Goal: Information Seeking & Learning: Learn about a topic

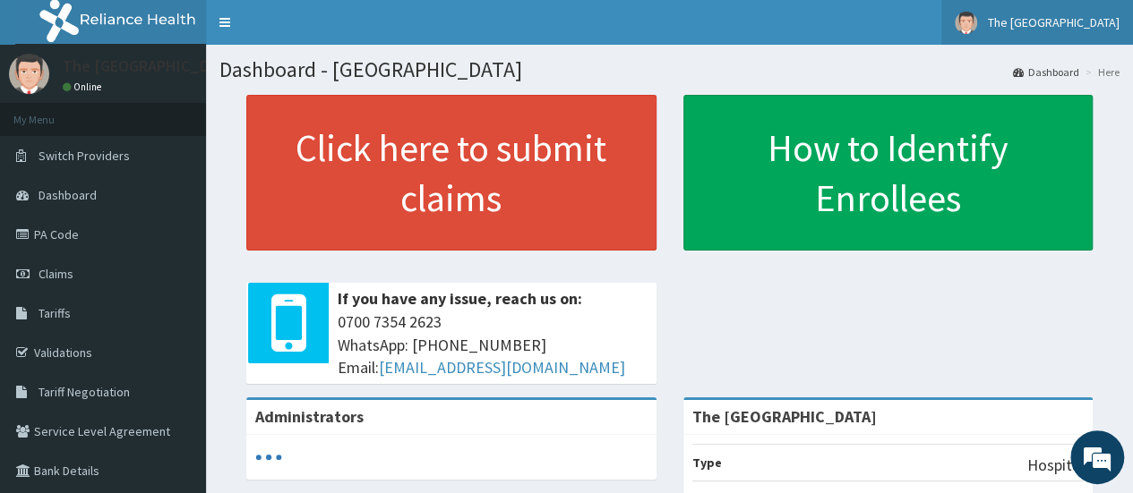
click at [1112, 28] on span "The BrookHaven Hospital" at bounding box center [1054, 22] width 132 height 16
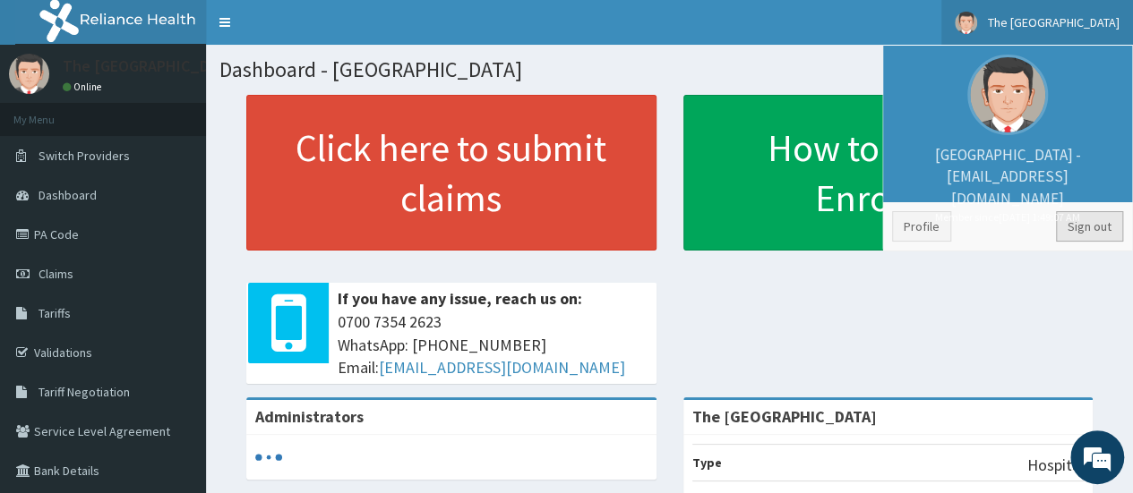
click at [1092, 233] on link "Sign out" at bounding box center [1089, 226] width 67 height 30
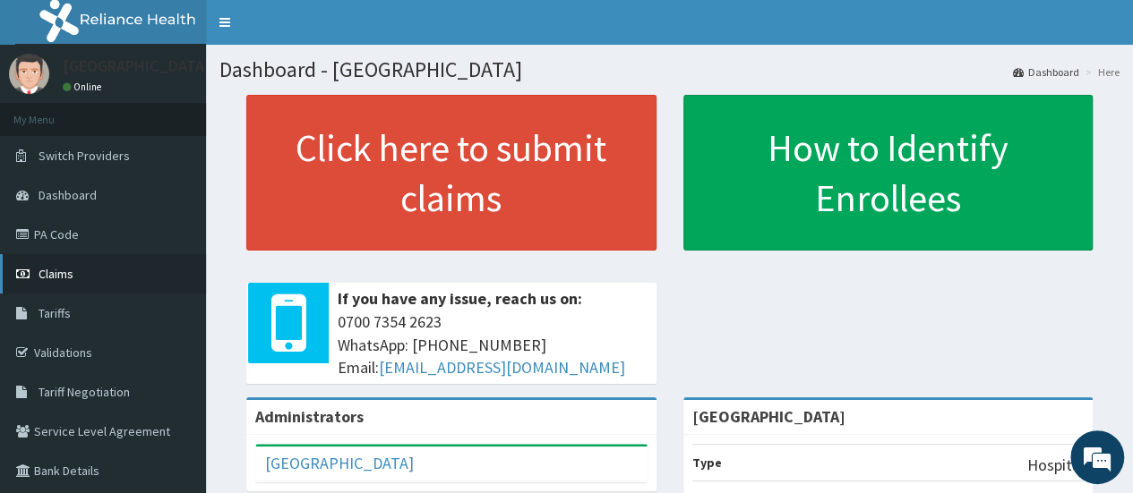
click at [65, 271] on span "Claims" at bounding box center [56, 274] width 35 height 16
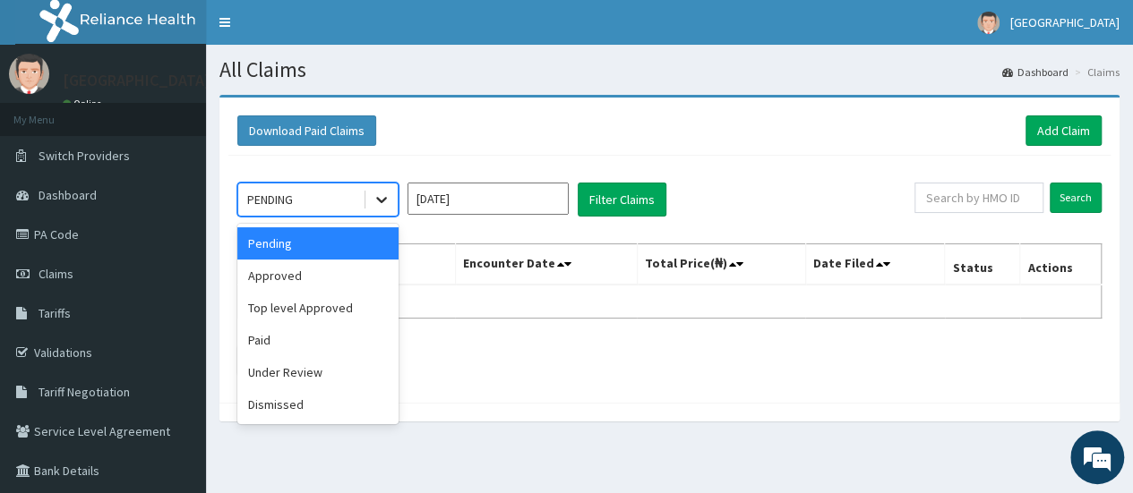
click at [380, 191] on icon at bounding box center [382, 200] width 18 height 18
click at [341, 332] on div "Paid" at bounding box center [317, 340] width 161 height 32
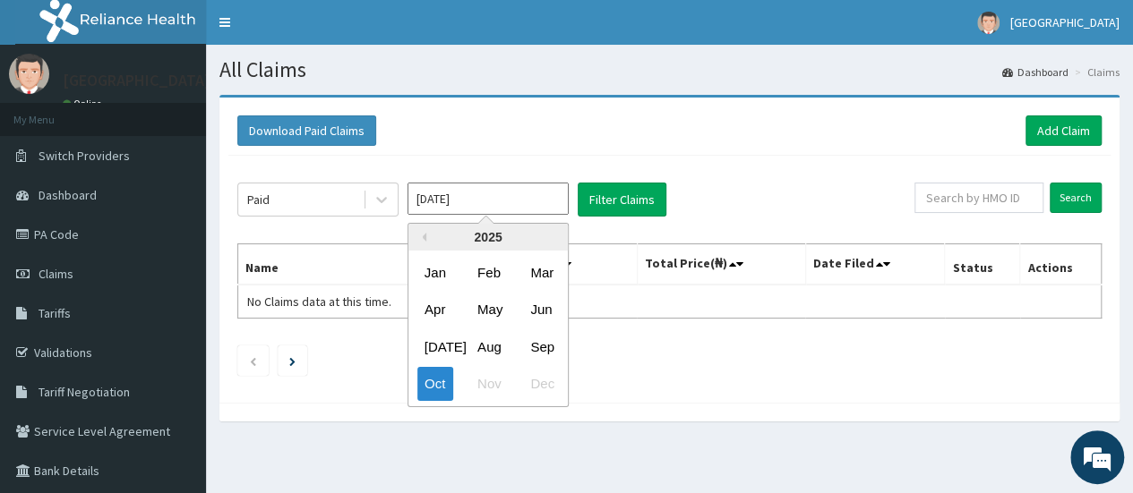
click at [542, 184] on input "Oct 2025" at bounding box center [487, 199] width 161 height 32
click at [543, 348] on div "Sep" at bounding box center [541, 346] width 36 height 33
type input "Sep 2025"
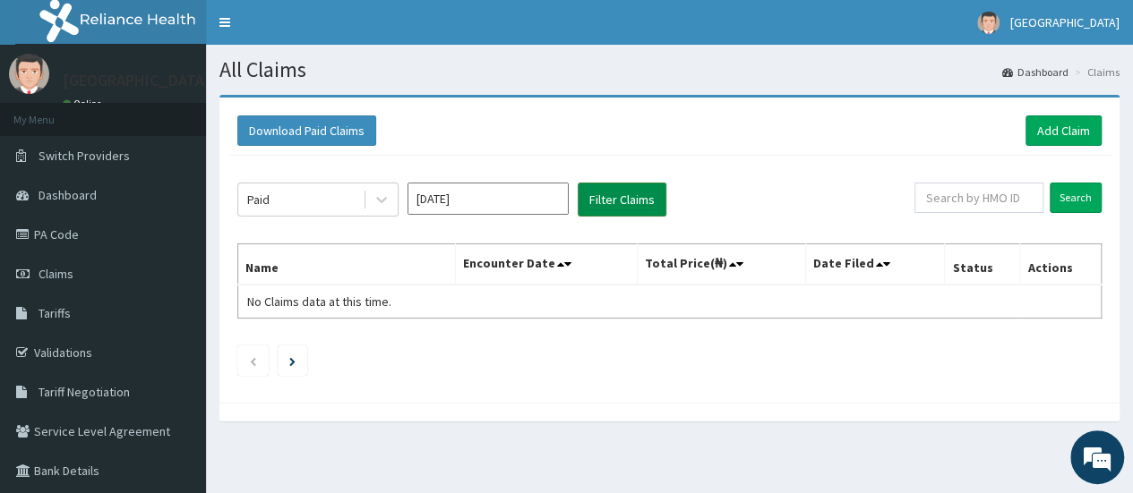
click at [635, 195] on button "Filter Claims" at bounding box center [622, 200] width 89 height 34
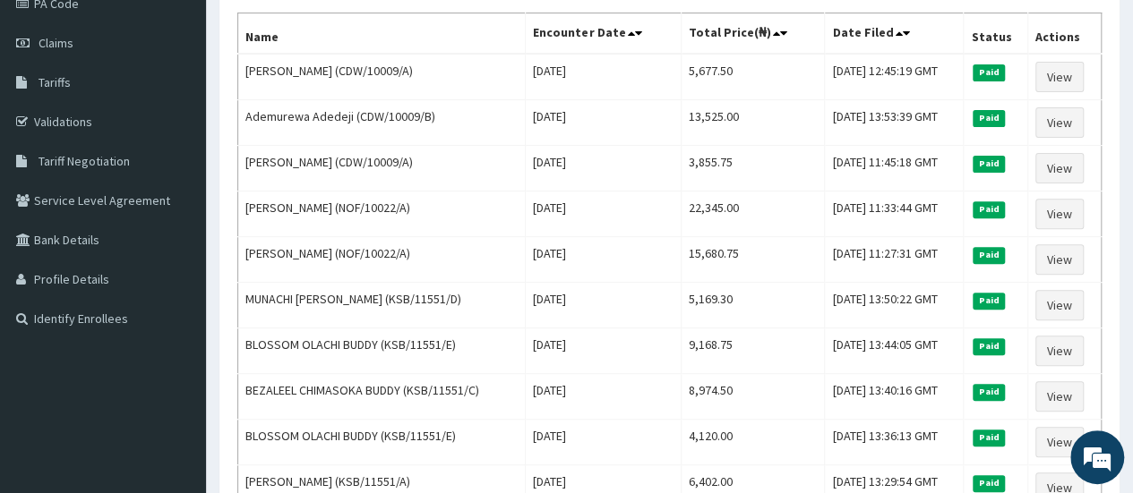
scroll to position [229, 0]
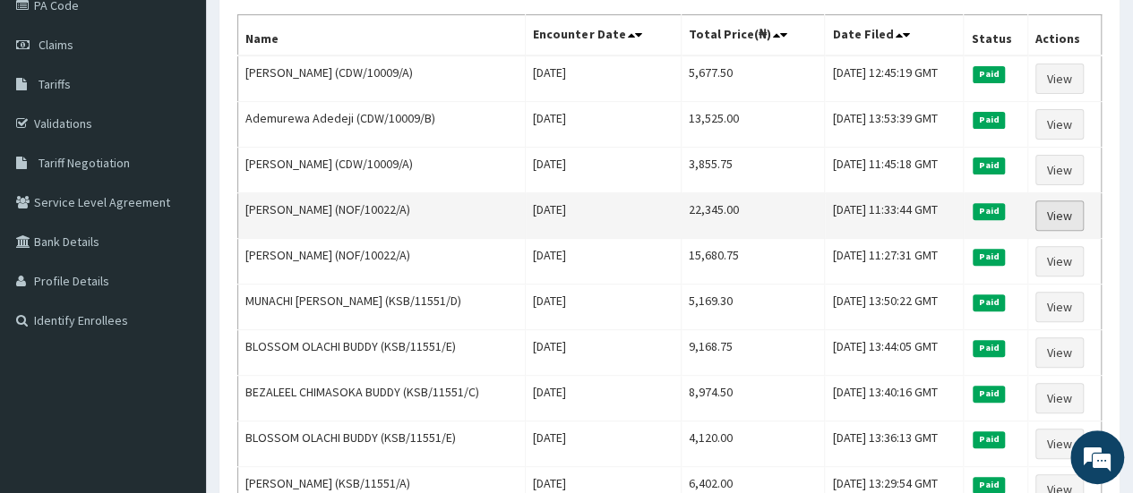
click at [1070, 214] on link "View" at bounding box center [1059, 216] width 48 height 30
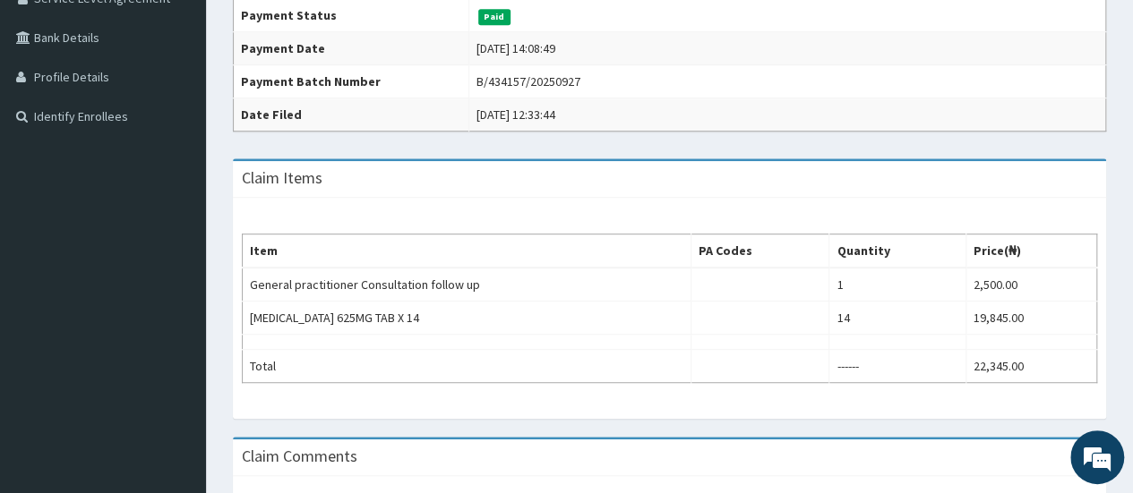
scroll to position [434, 0]
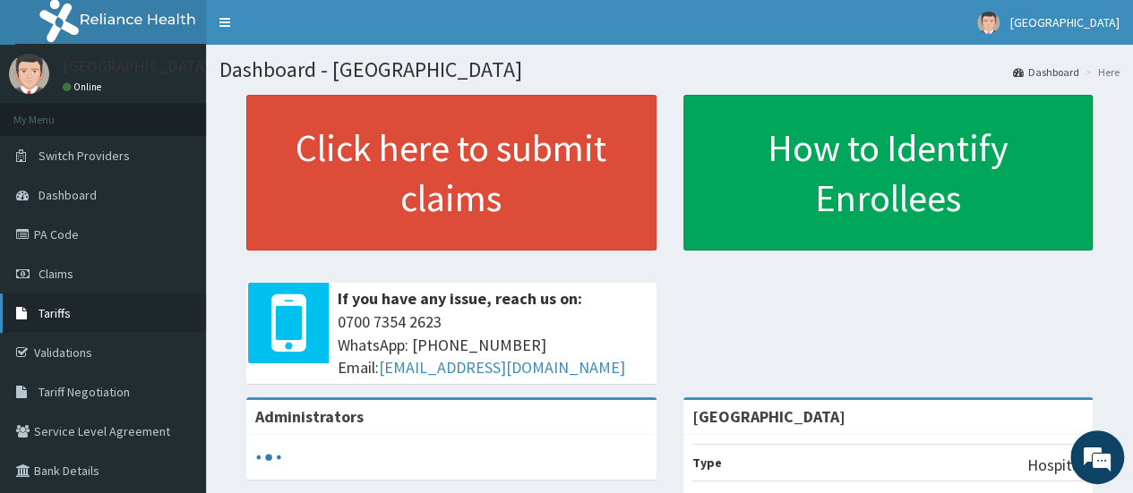
click at [60, 321] on link "Tariffs" at bounding box center [103, 313] width 206 height 39
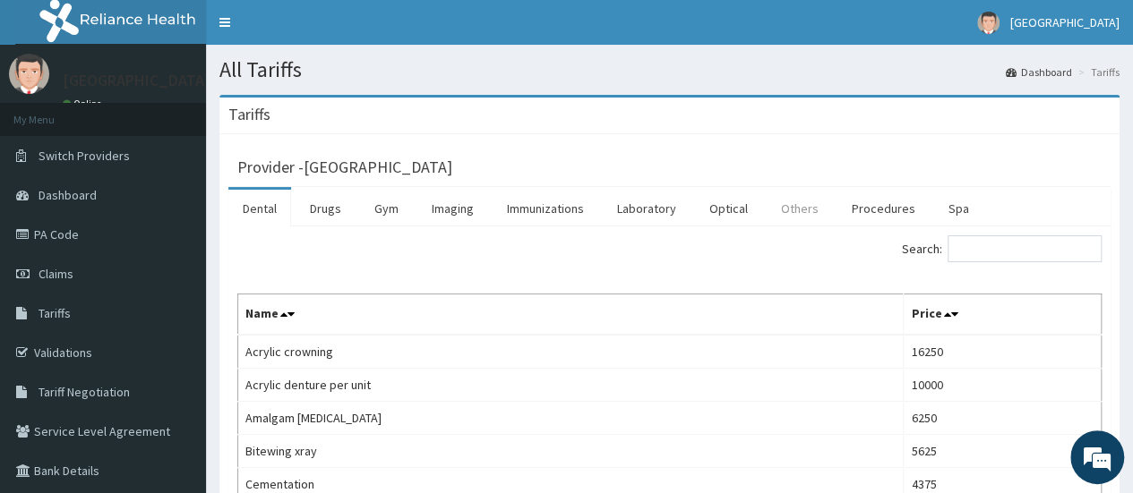
click at [807, 210] on link "Others" at bounding box center [800, 209] width 66 height 38
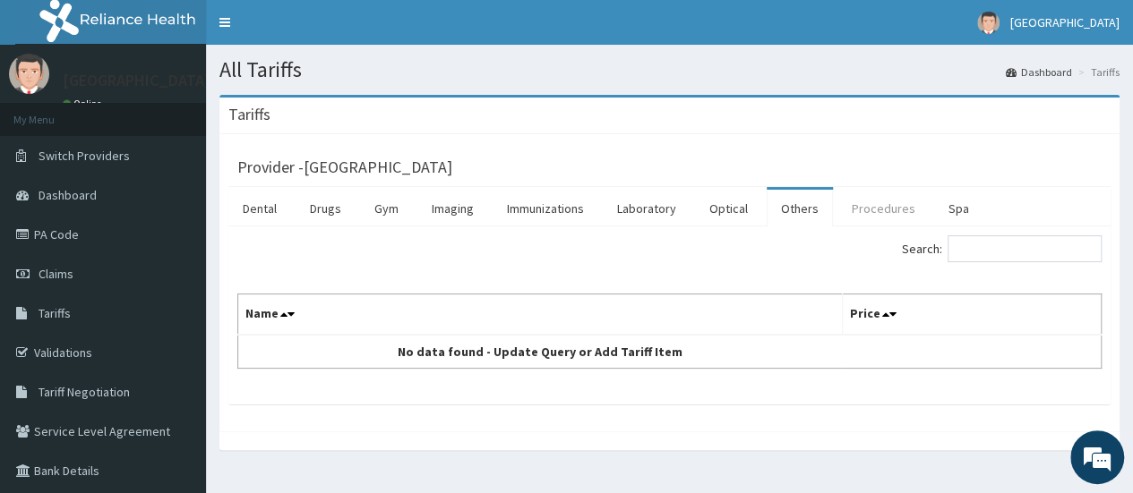
click at [874, 214] on link "Procedures" at bounding box center [883, 209] width 92 height 38
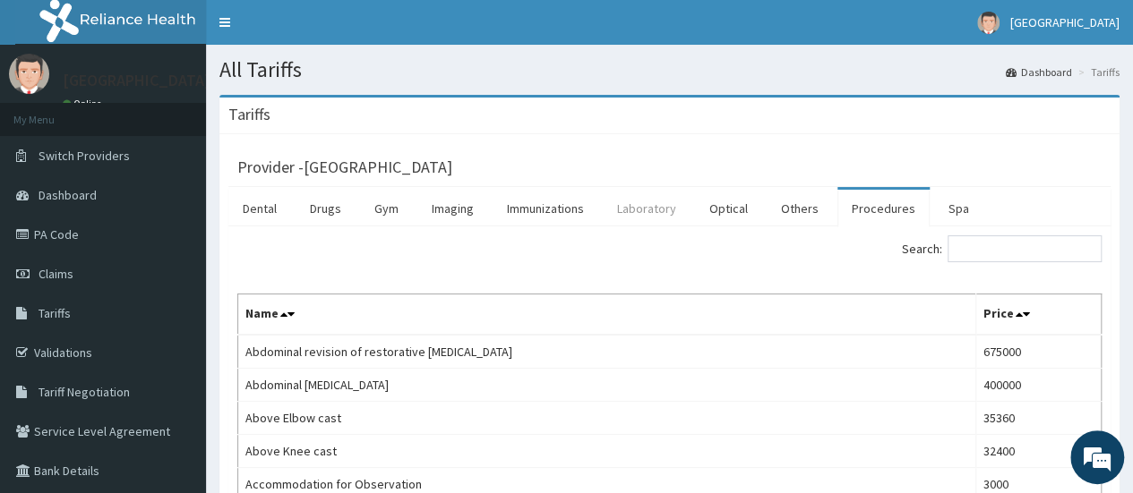
click at [668, 213] on link "Laboratory" at bounding box center [647, 209] width 88 height 38
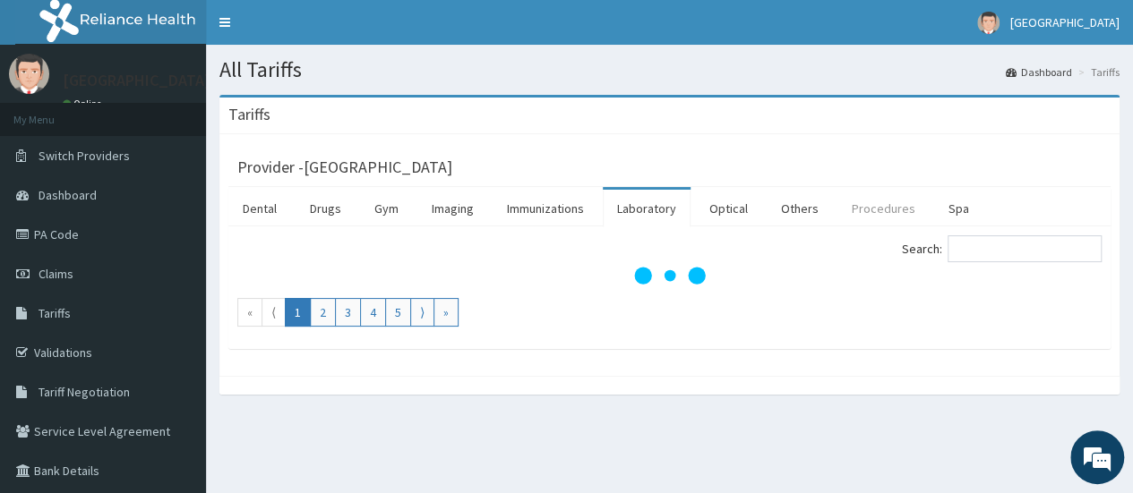
click at [871, 214] on link "Procedures" at bounding box center [883, 209] width 92 height 38
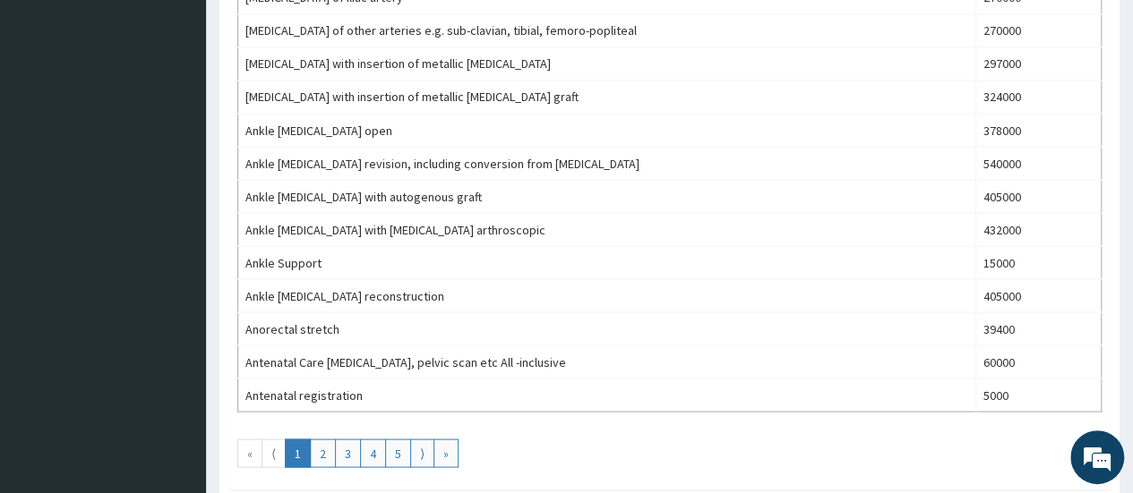
scroll to position [1592, 0]
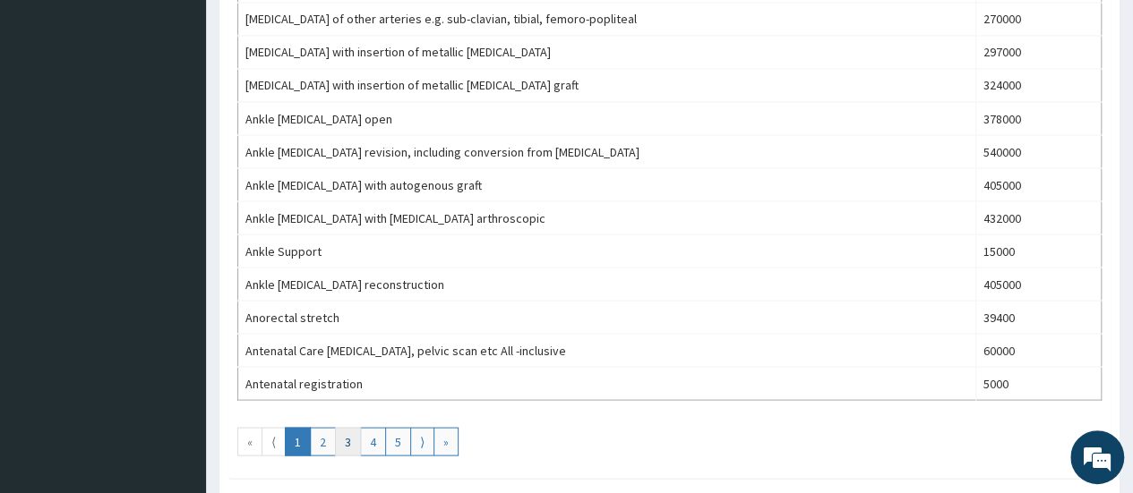
click at [341, 427] on link "3" at bounding box center [348, 441] width 26 height 29
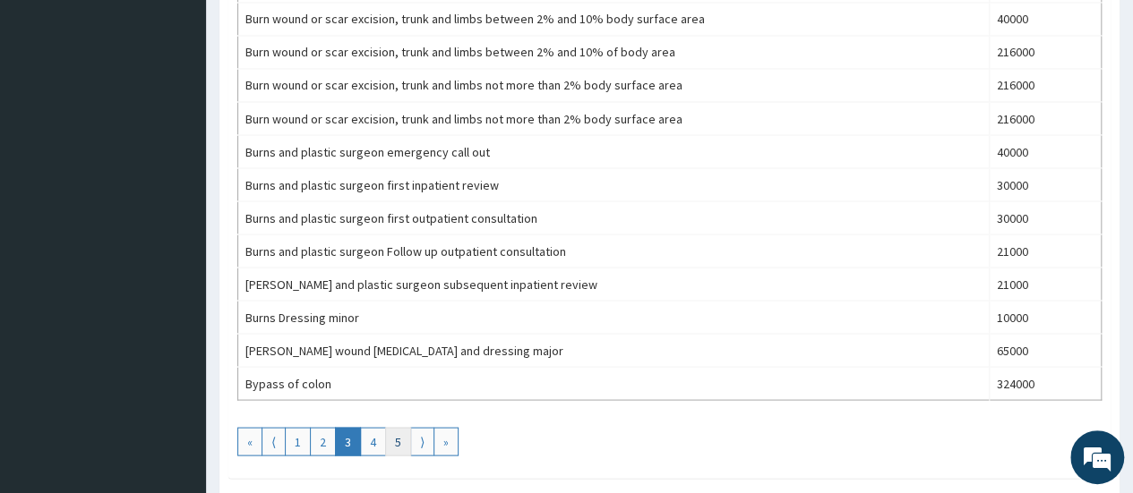
click at [390, 427] on link "5" at bounding box center [398, 441] width 26 height 29
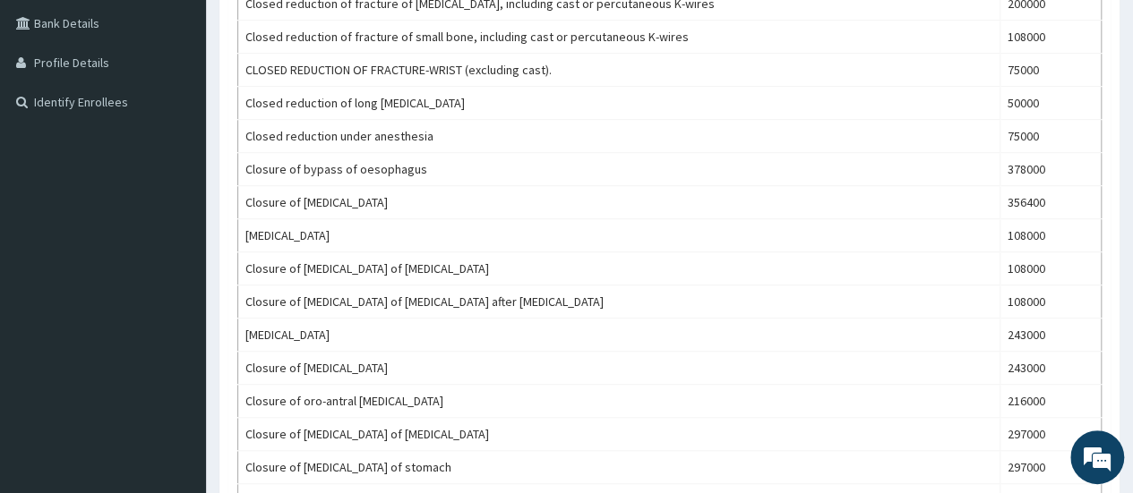
scroll to position [0, 0]
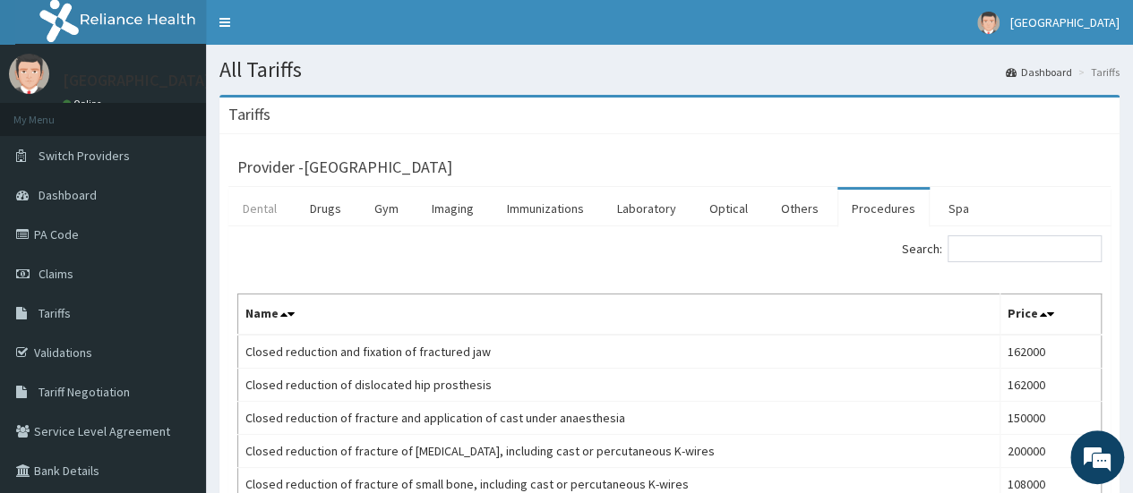
click at [259, 211] on link "Dental" at bounding box center [259, 209] width 63 height 38
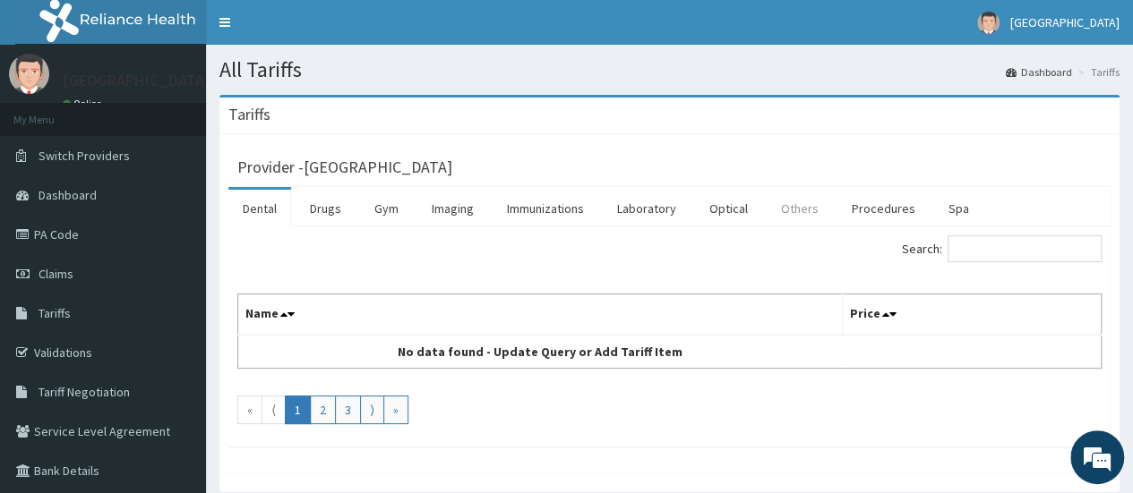
click at [800, 211] on link "Others" at bounding box center [800, 209] width 66 height 38
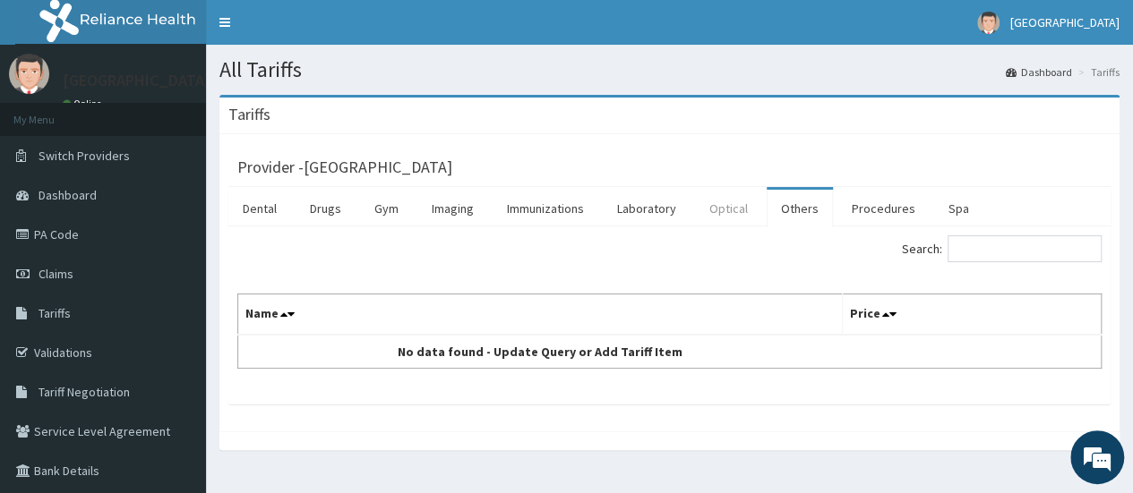
click at [724, 211] on link "Optical" at bounding box center [728, 209] width 67 height 38
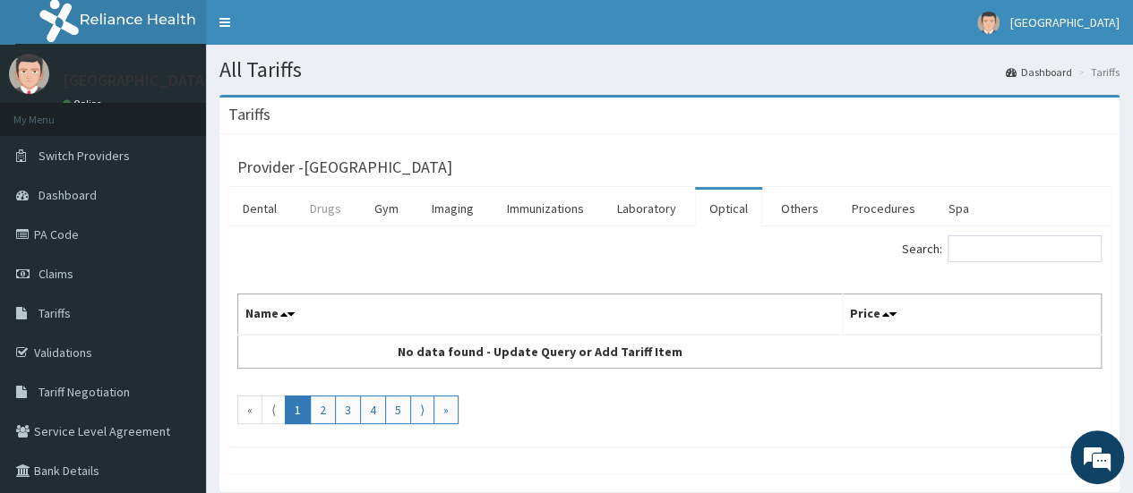
click at [320, 215] on link "Drugs" at bounding box center [326, 209] width 60 height 38
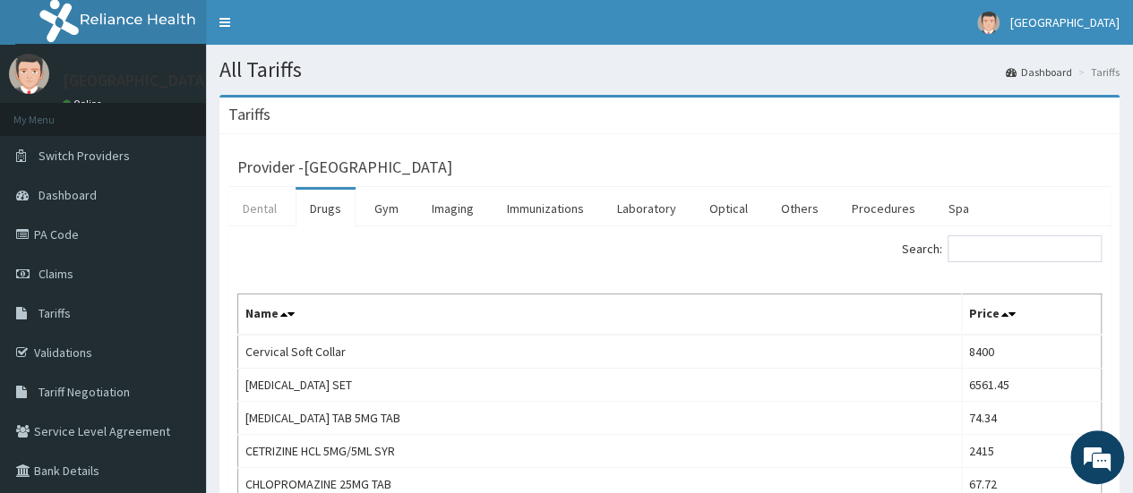
click at [263, 210] on link "Dental" at bounding box center [259, 209] width 63 height 38
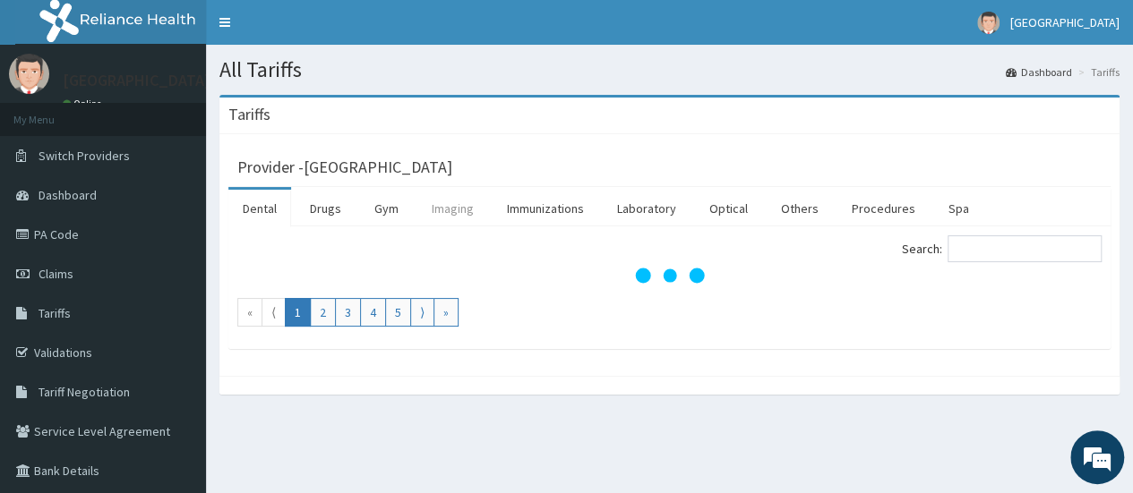
click at [458, 206] on link "Imaging" at bounding box center [452, 209] width 71 height 38
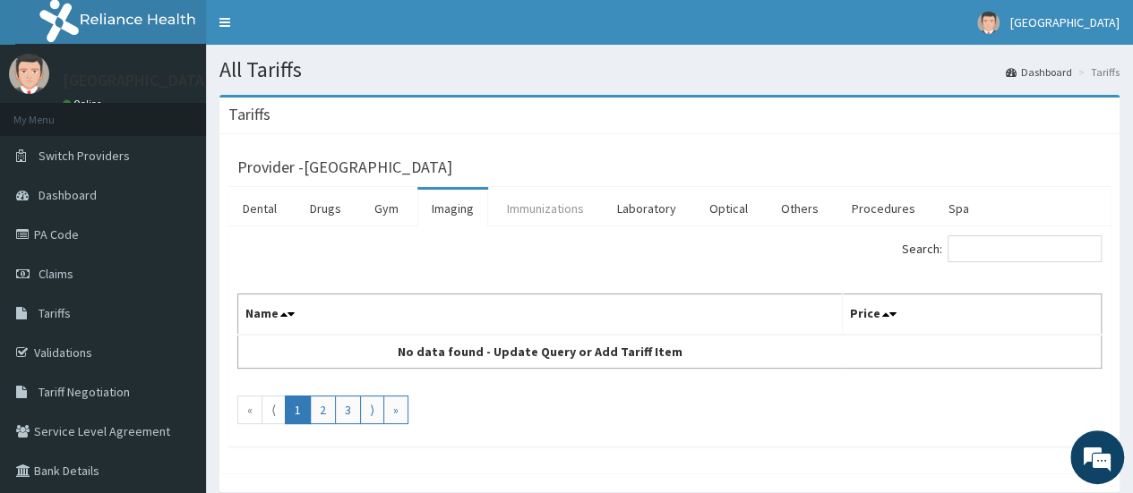
click at [558, 203] on link "Immunizations" at bounding box center [546, 209] width 106 height 38
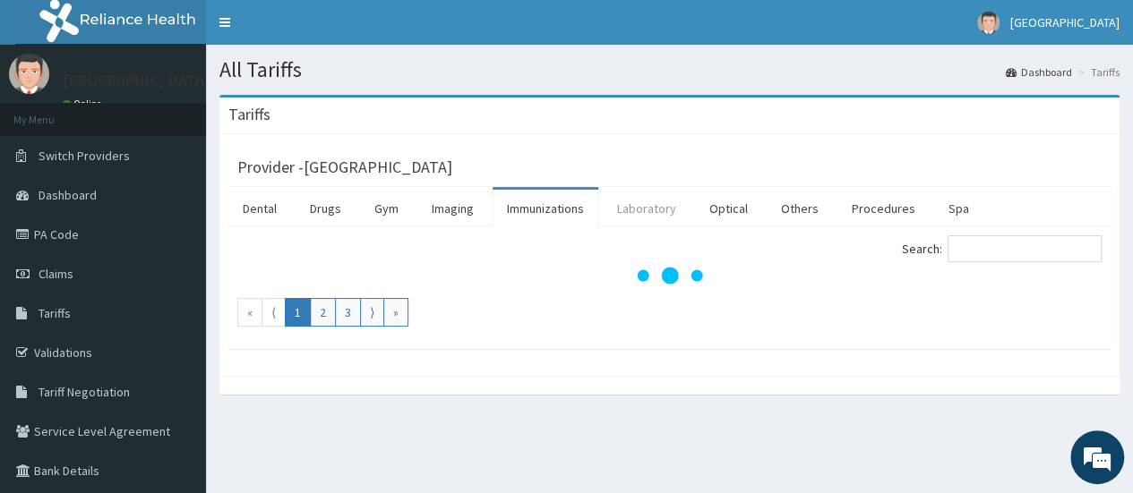
click at [674, 202] on link "Laboratory" at bounding box center [647, 209] width 88 height 38
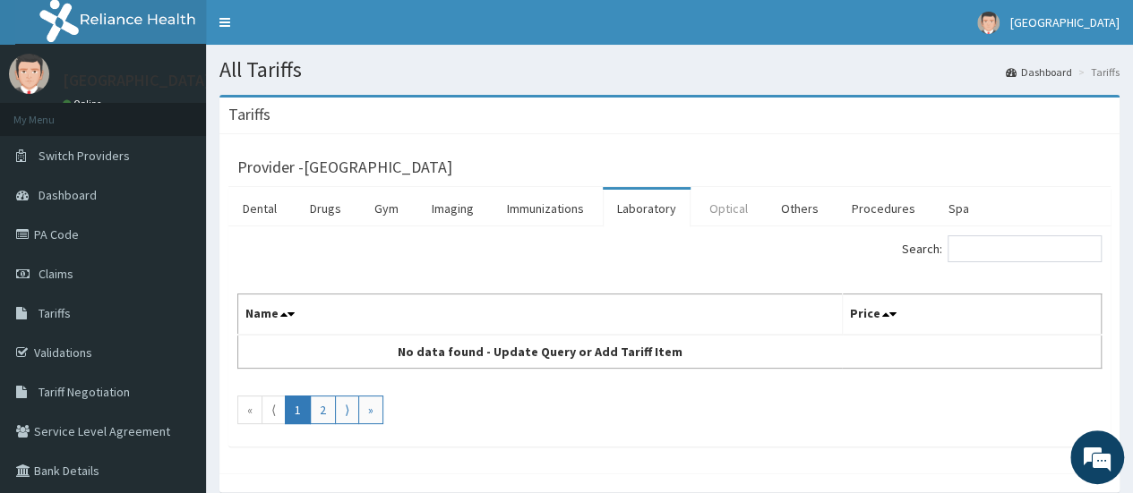
click at [730, 219] on link "Optical" at bounding box center [728, 209] width 67 height 38
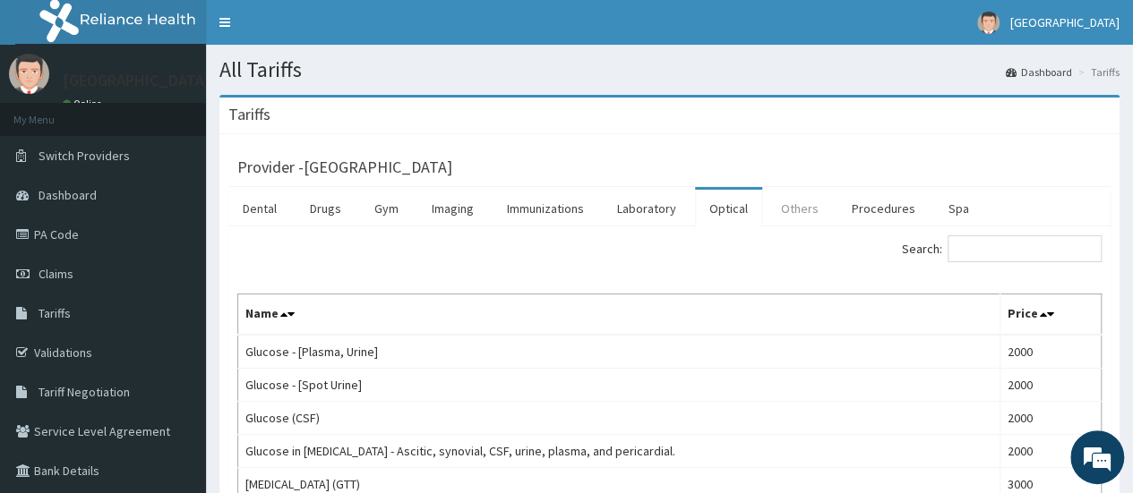
click at [797, 209] on link "Others" at bounding box center [800, 209] width 66 height 38
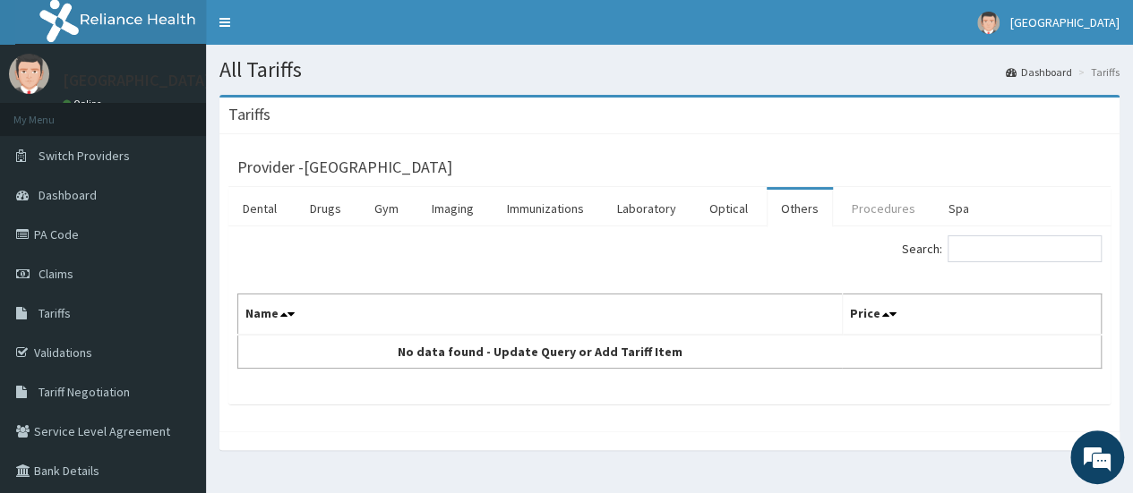
click at [871, 202] on link "Procedures" at bounding box center [883, 209] width 92 height 38
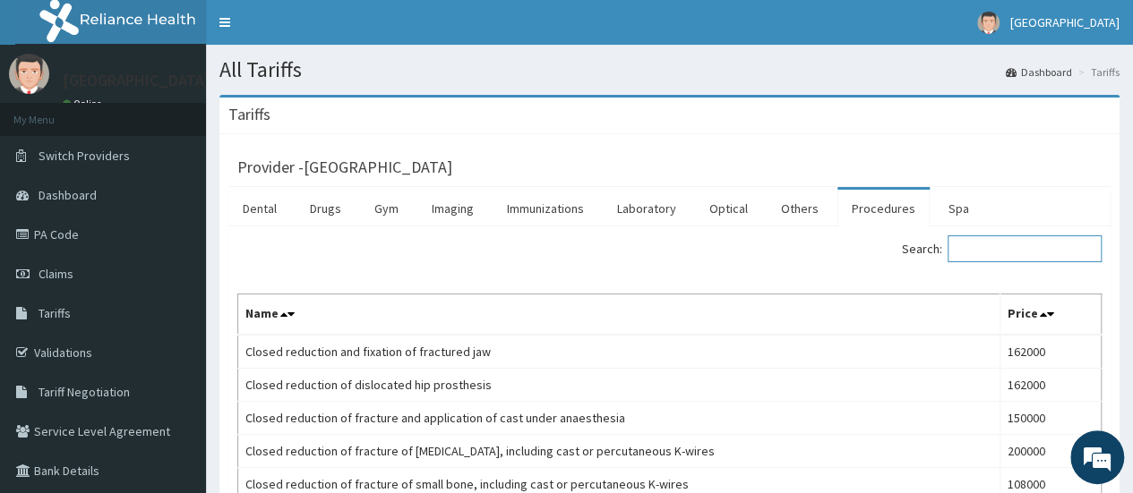
click at [1004, 246] on input "Search:" at bounding box center [1024, 249] width 154 height 27
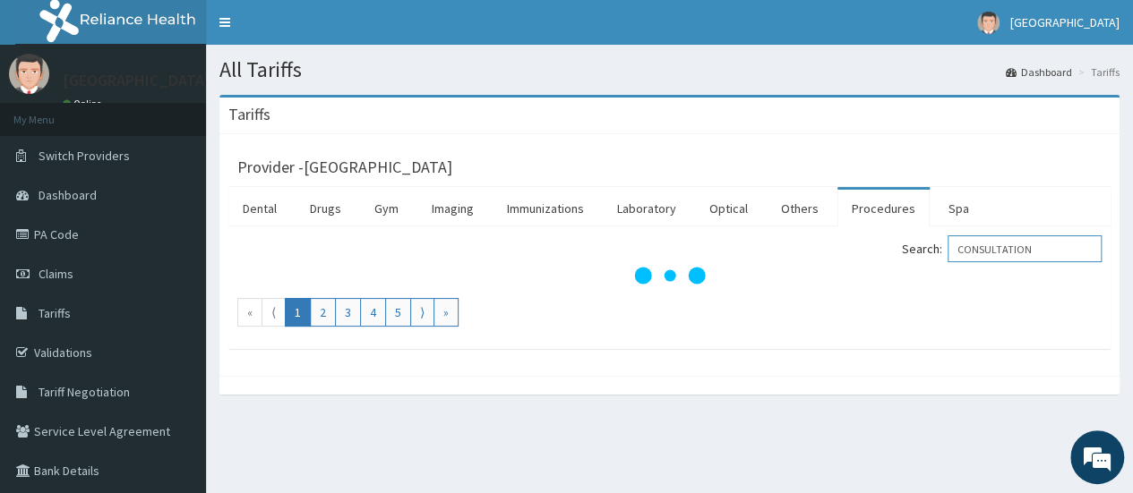
type input "CONSULTATION"
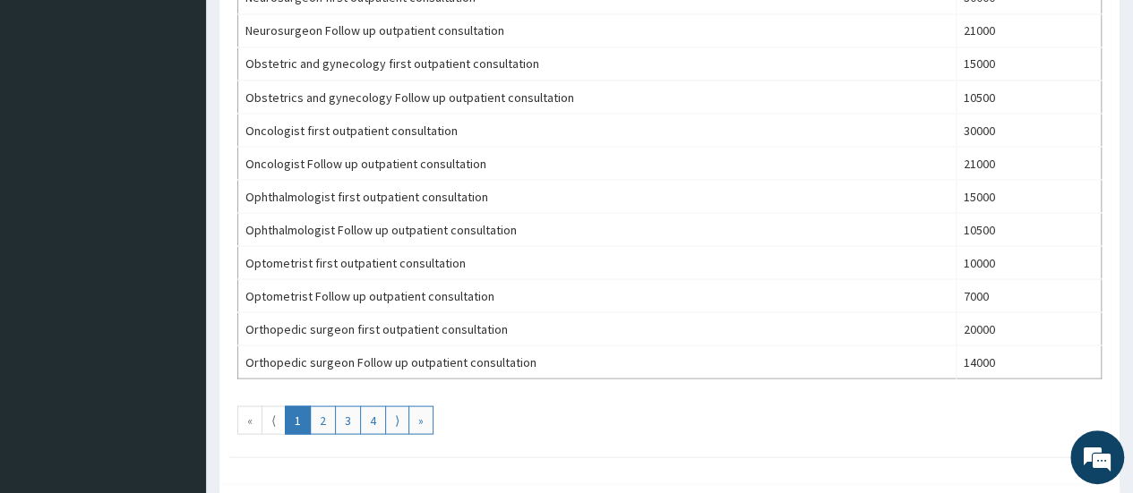
scroll to position [1682, 0]
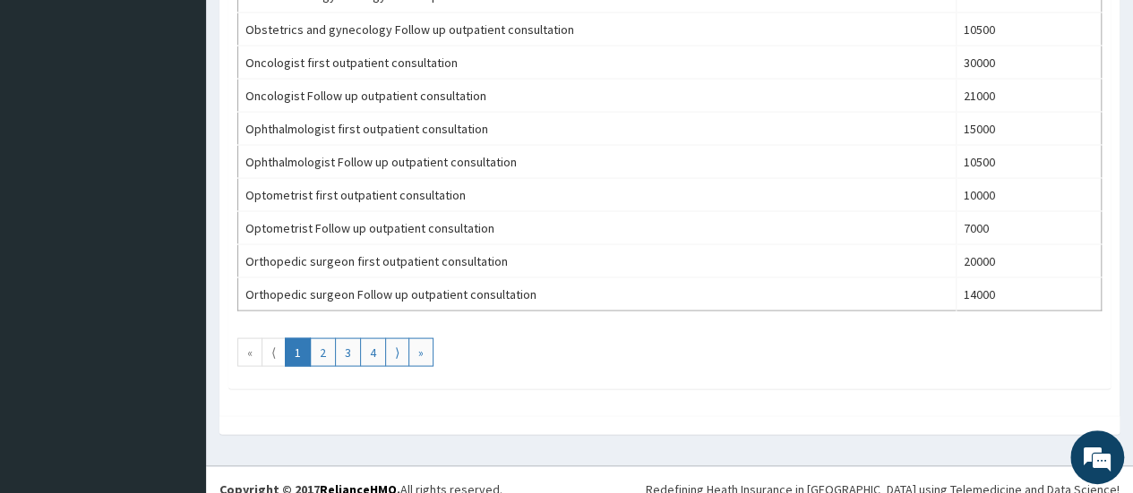
click at [321, 340] on link "2" at bounding box center [323, 352] width 26 height 29
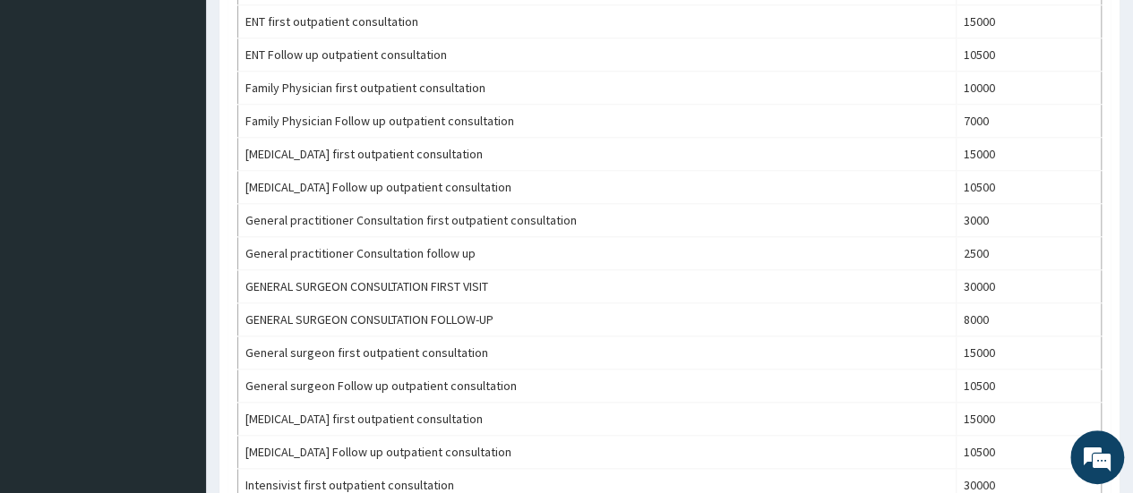
scroll to position [792, 0]
